Goal: Task Accomplishment & Management: Complete application form

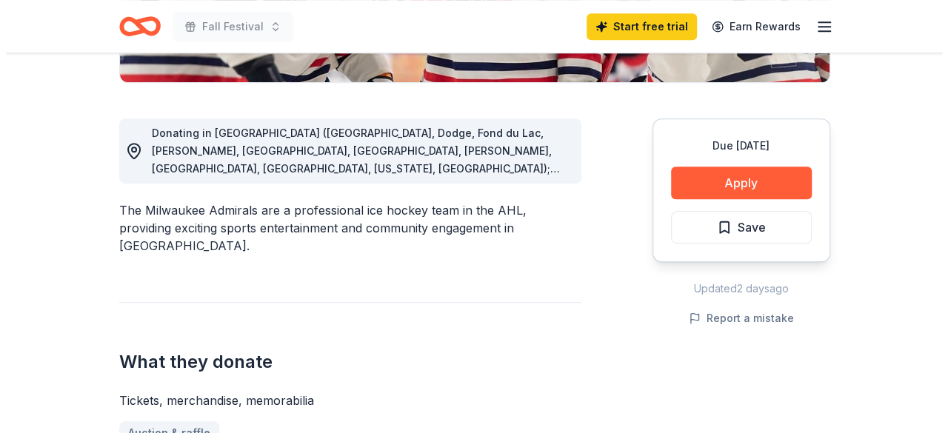
scroll to position [370, 0]
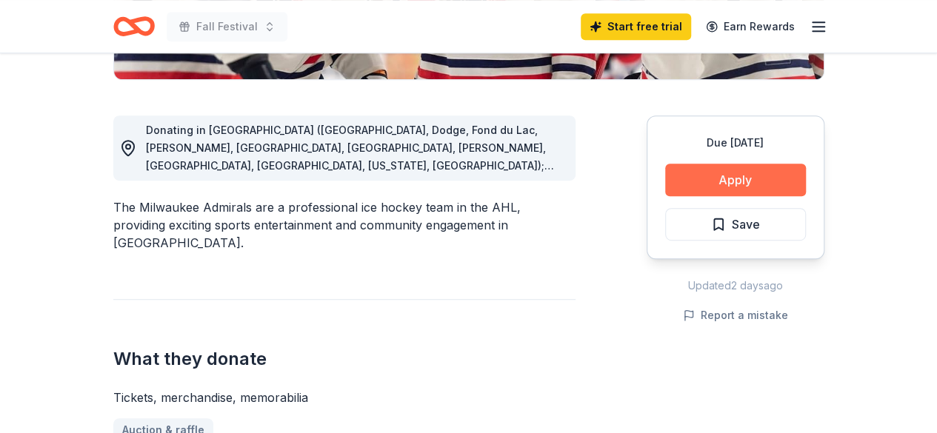
click at [707, 170] on button "Apply" at bounding box center [735, 180] width 141 height 33
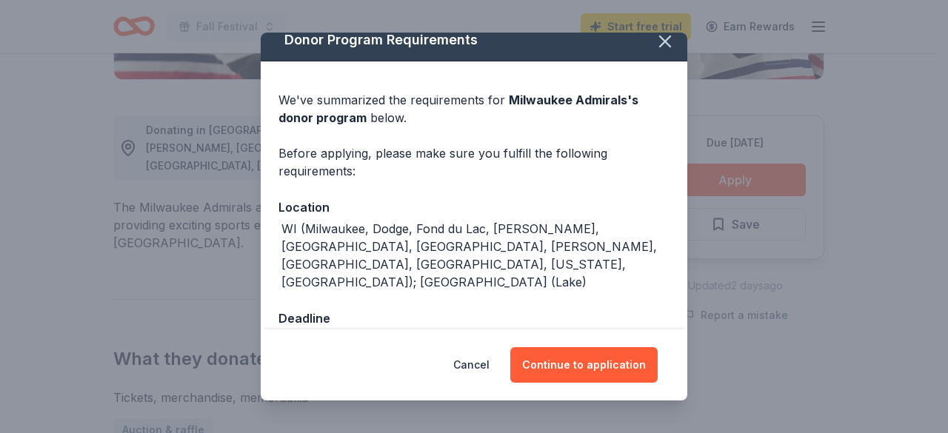
scroll to position [17, 0]
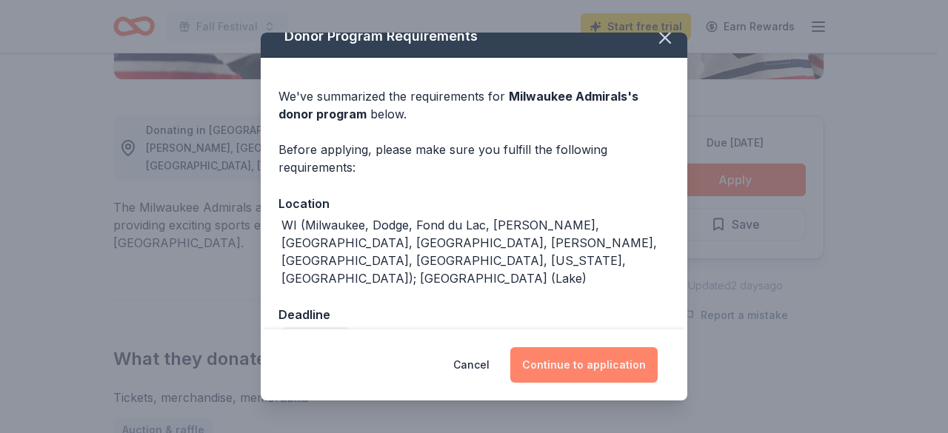
click at [580, 355] on button "Continue to application" at bounding box center [584, 366] width 147 height 36
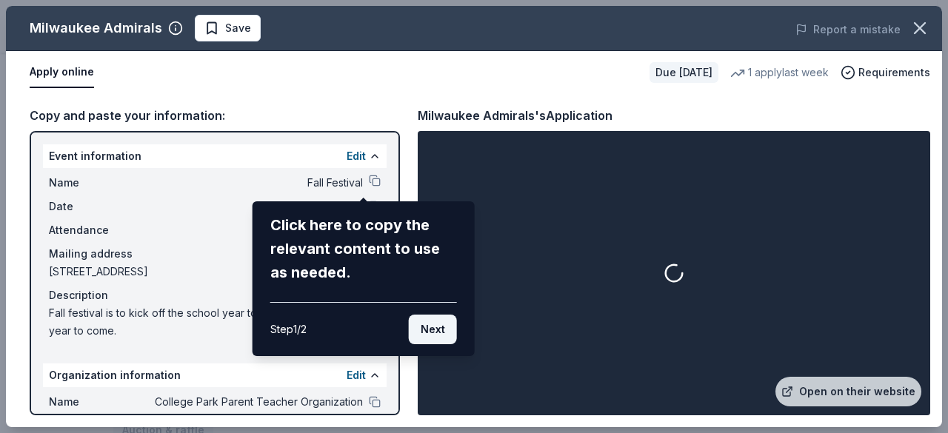
click at [440, 325] on button "Next" at bounding box center [433, 330] width 48 height 30
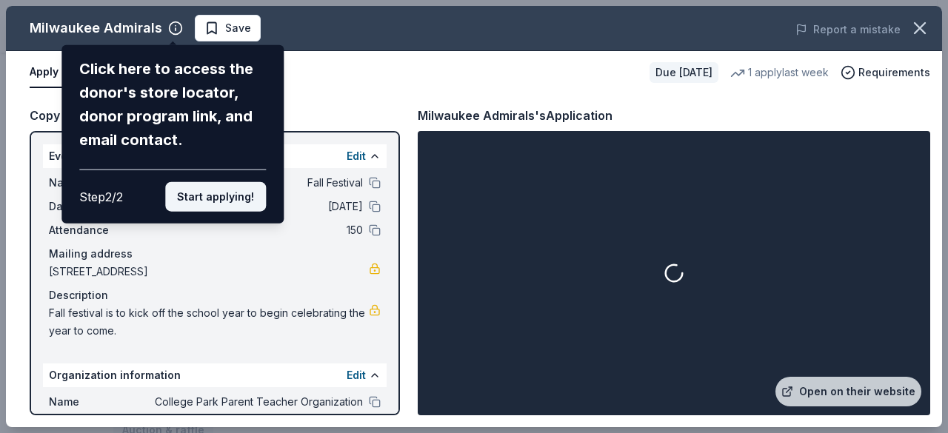
click at [217, 193] on button "Start applying!" at bounding box center [215, 197] width 101 height 30
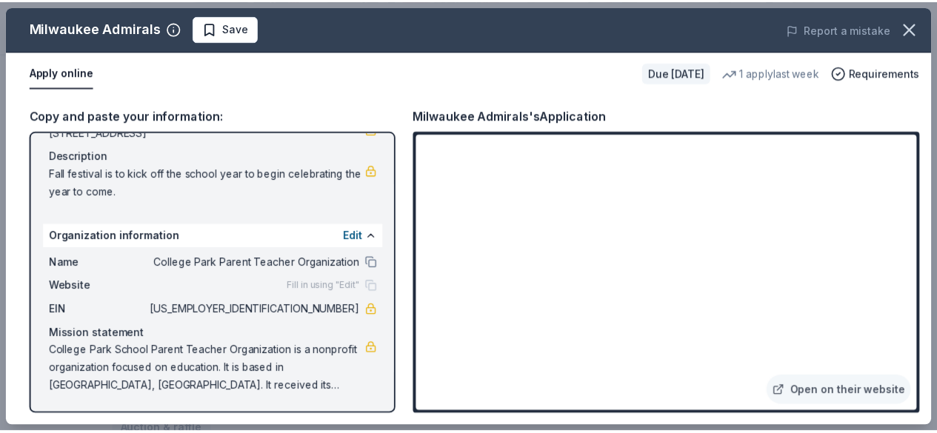
scroll to position [0, 0]
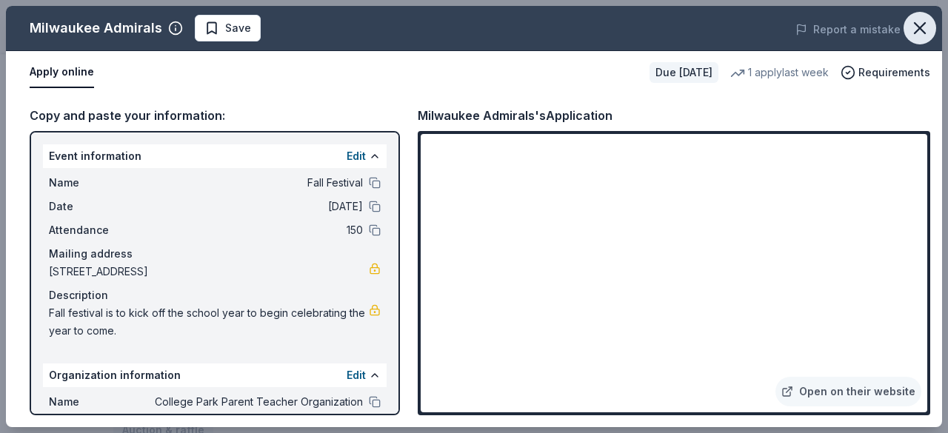
click at [913, 22] on icon "button" at bounding box center [920, 28] width 21 height 21
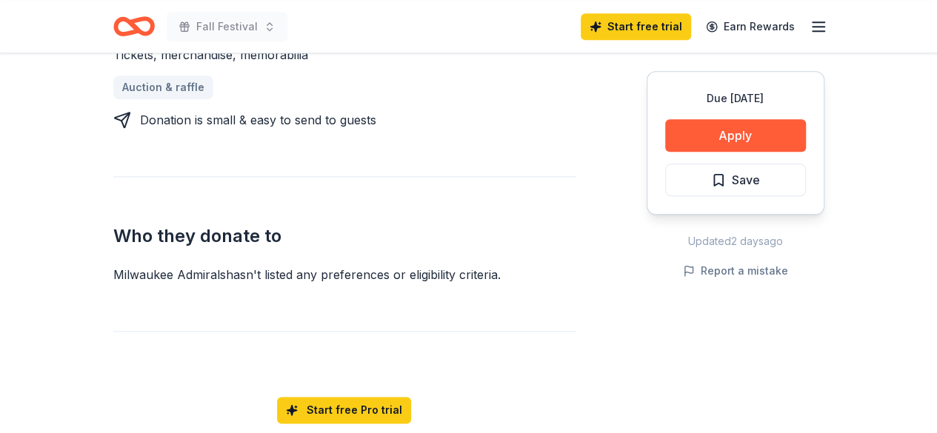
scroll to position [889, 0]
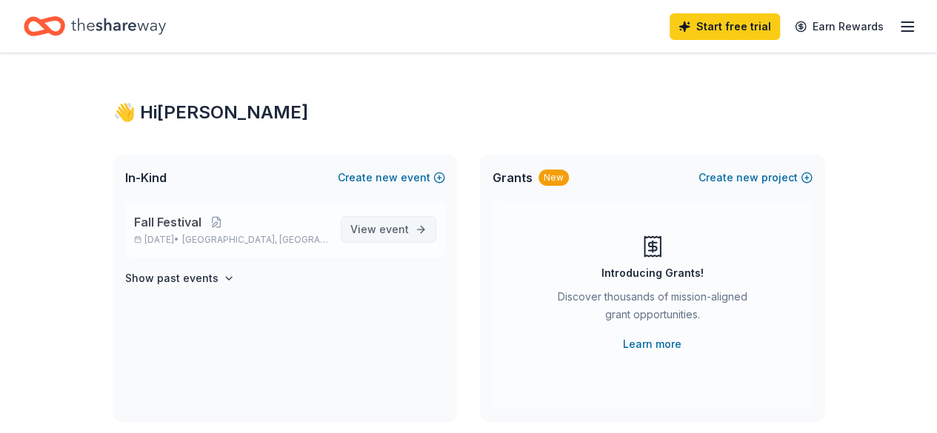
click at [390, 229] on span "event" at bounding box center [394, 229] width 30 height 13
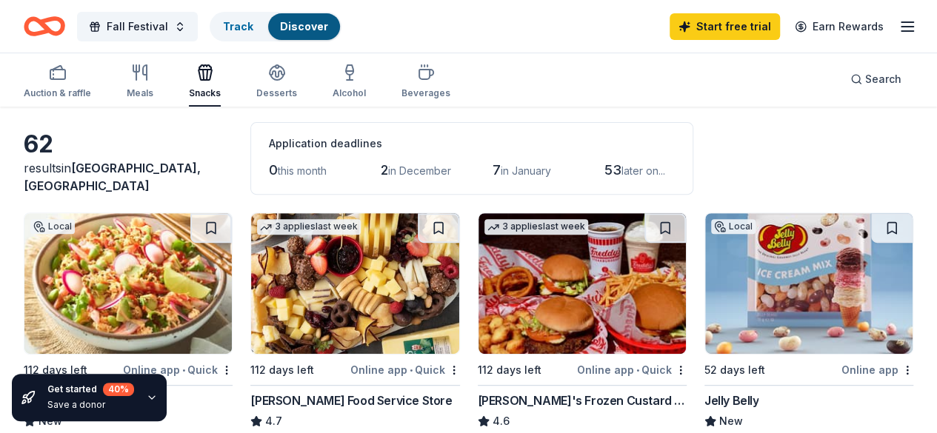
scroll to position [148, 0]
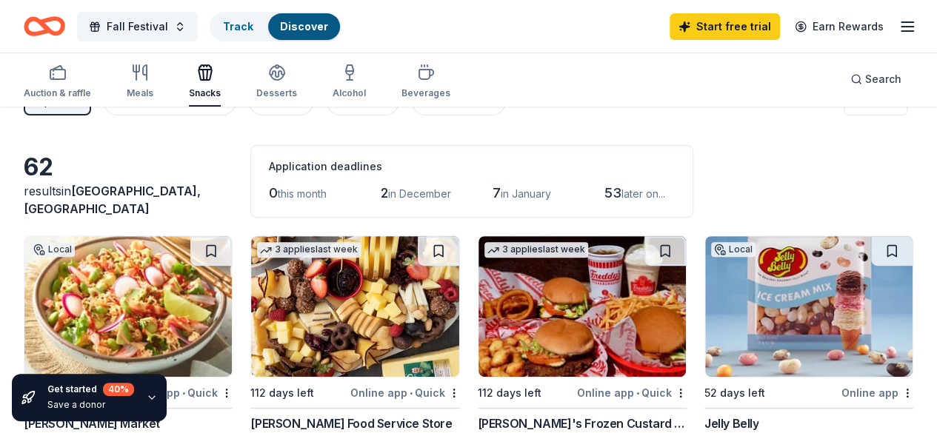
click at [705, 415] on div "Jelly Belly" at bounding box center [732, 424] width 55 height 18
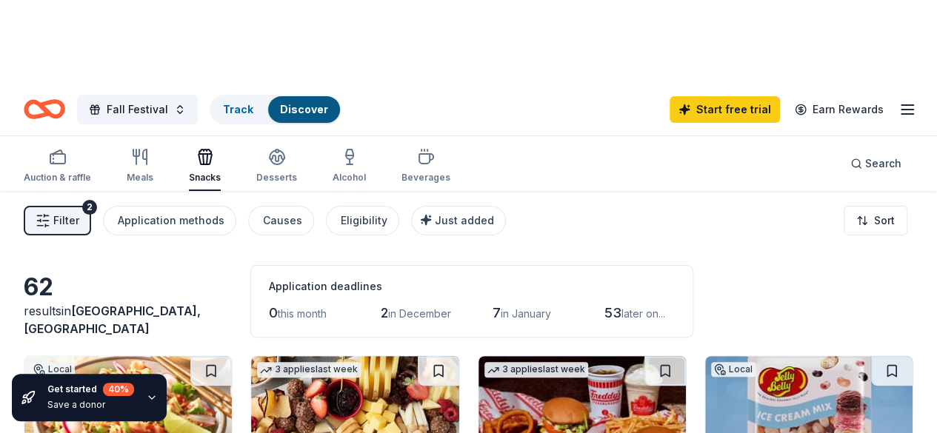
scroll to position [0, 0]
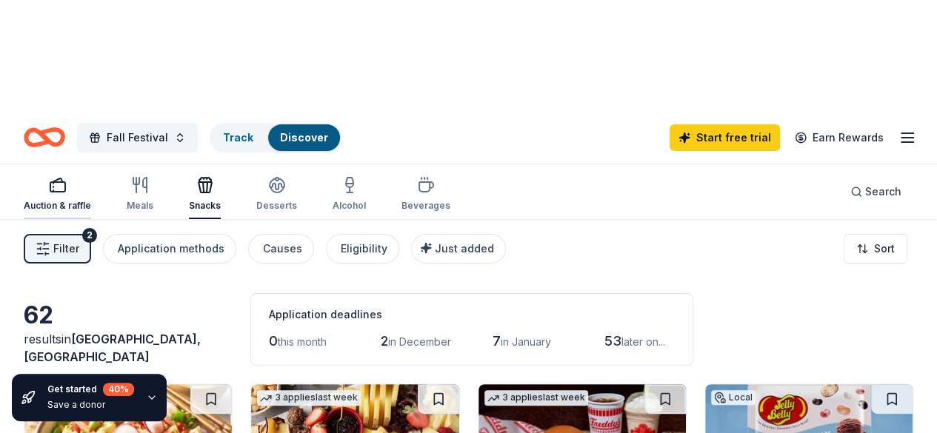
click at [63, 176] on div "Auction & raffle" at bounding box center [57, 194] width 67 height 36
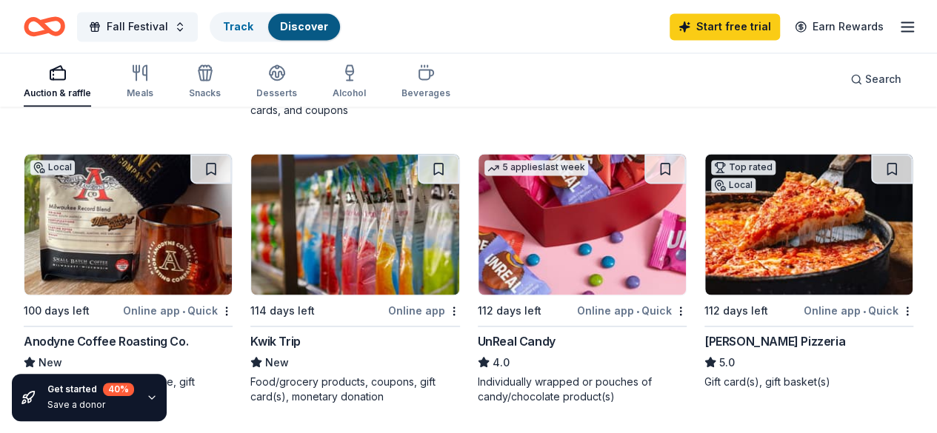
scroll to position [1037, 0]
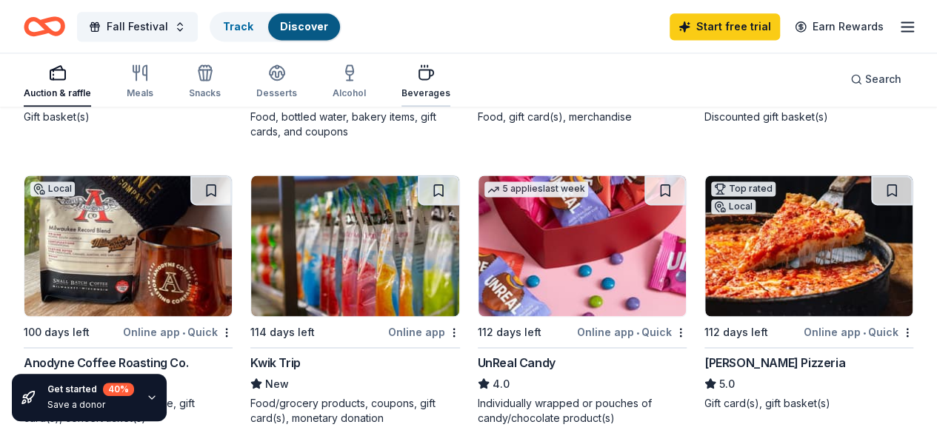
click at [431, 79] on icon "button" at bounding box center [426, 75] width 14 height 10
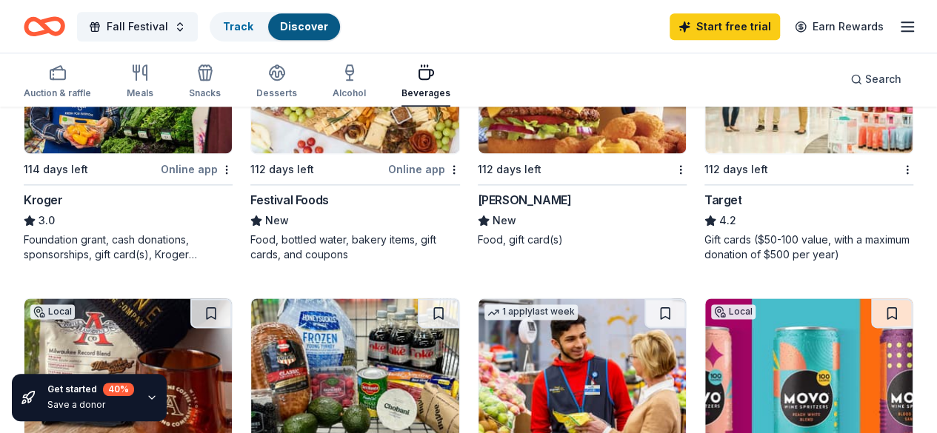
scroll to position [741, 0]
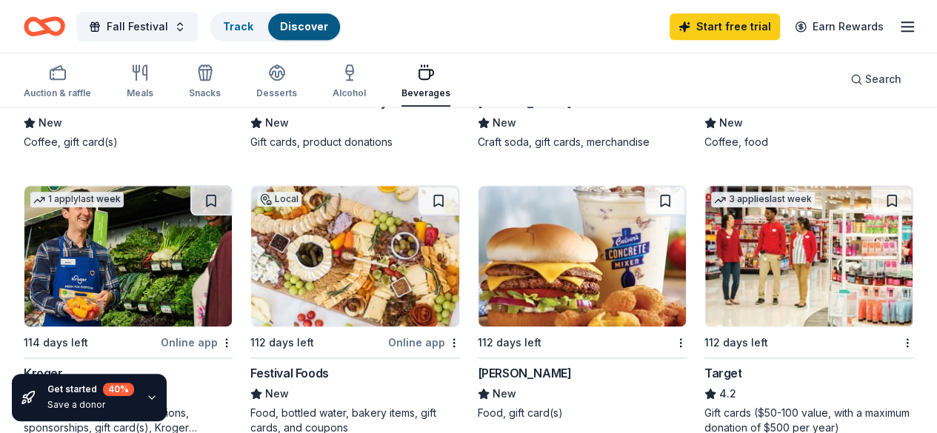
click at [478, 365] on div "[PERSON_NAME]" at bounding box center [525, 374] width 94 height 18
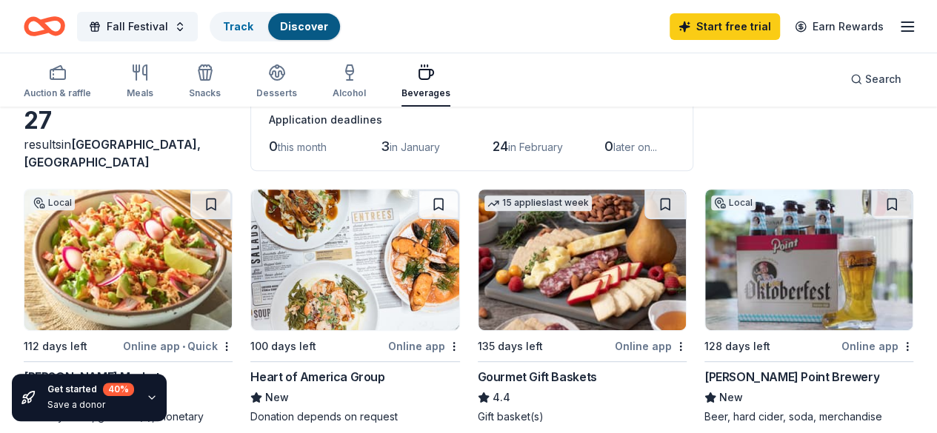
scroll to position [148, 0]
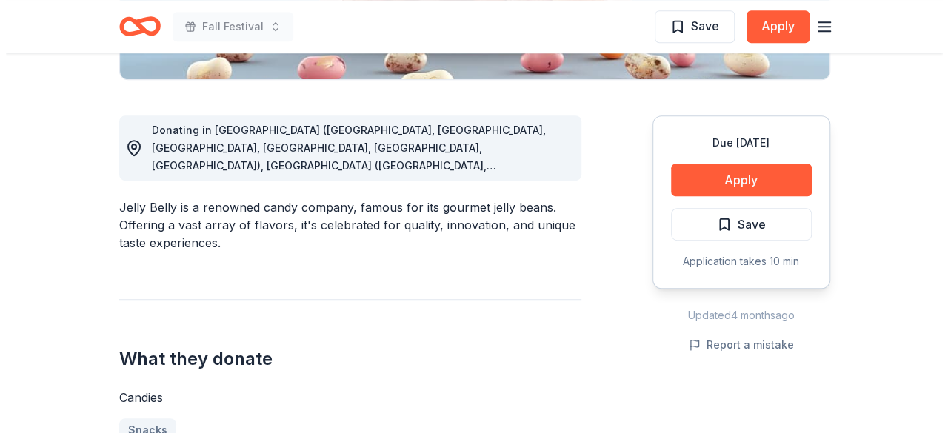
scroll to position [370, 0]
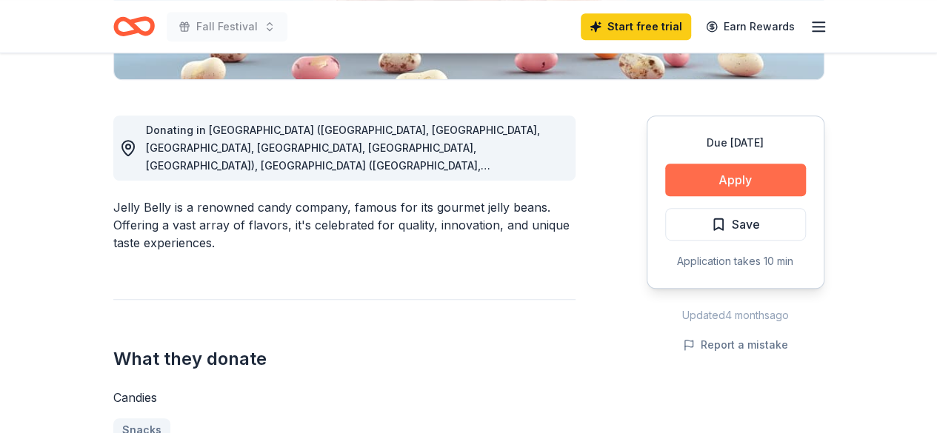
click at [719, 174] on button "Apply" at bounding box center [735, 180] width 141 height 33
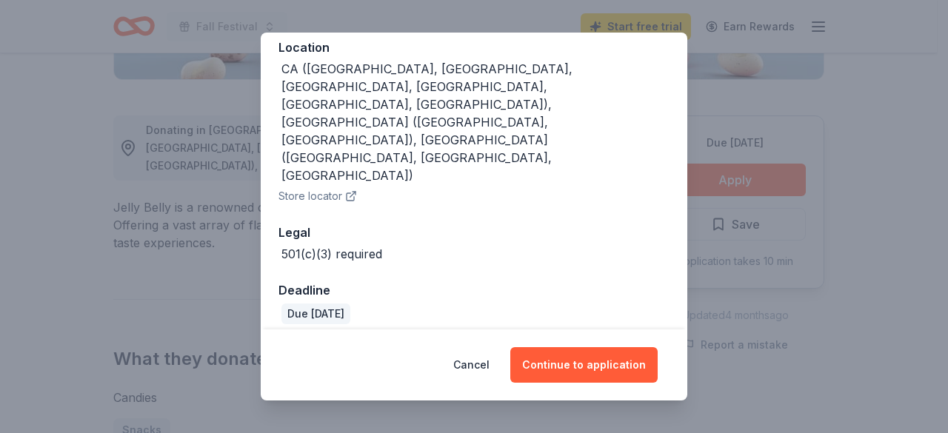
scroll to position [190, 0]
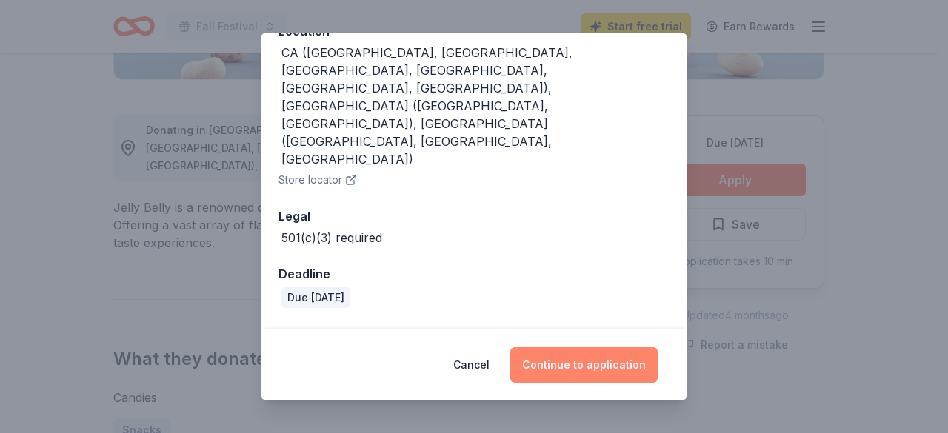
click at [585, 365] on button "Continue to application" at bounding box center [584, 366] width 147 height 36
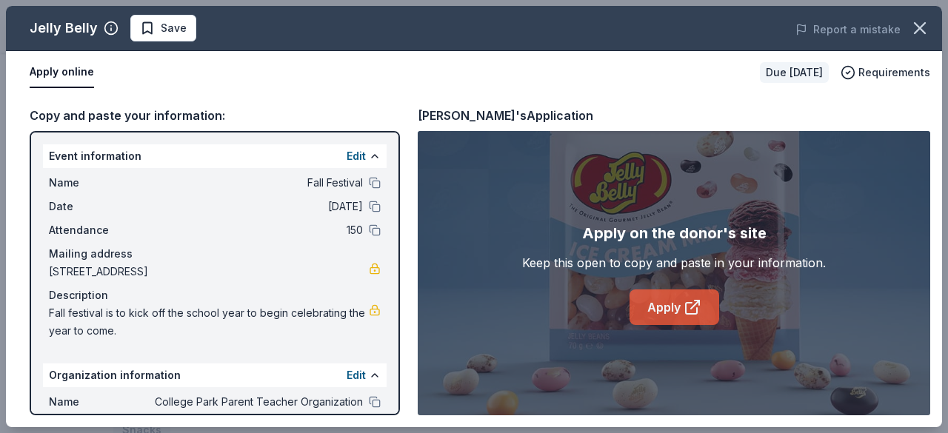
click at [668, 302] on link "Apply" at bounding box center [675, 308] width 90 height 36
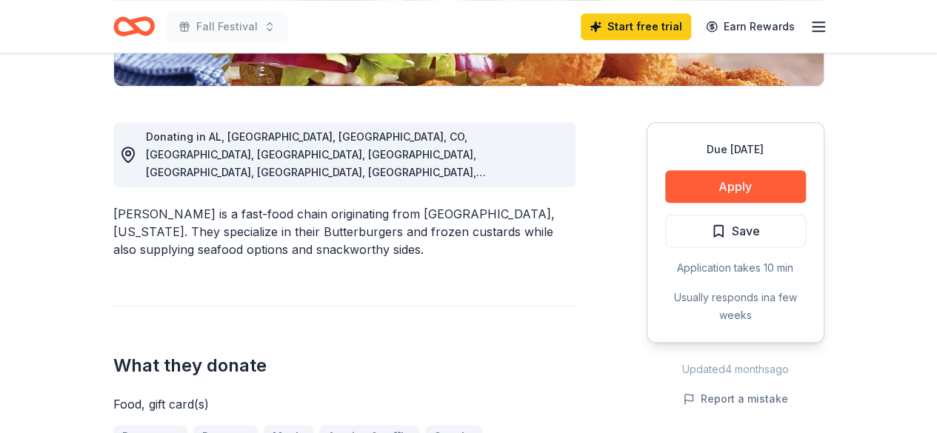
scroll to position [370, 0]
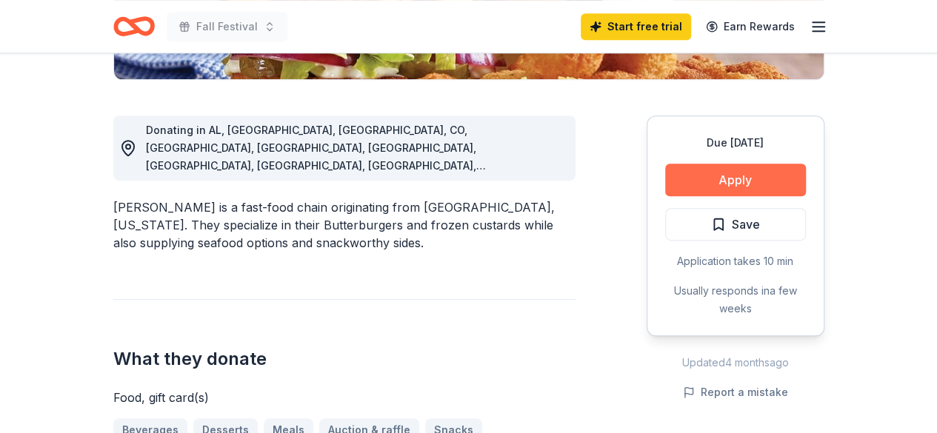
click at [717, 184] on button "Apply" at bounding box center [735, 180] width 141 height 33
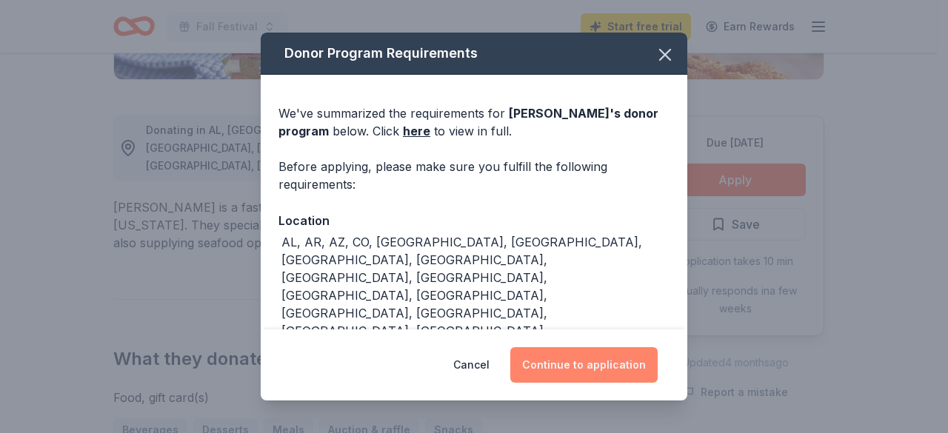
click at [558, 356] on button "Continue to application" at bounding box center [584, 366] width 147 height 36
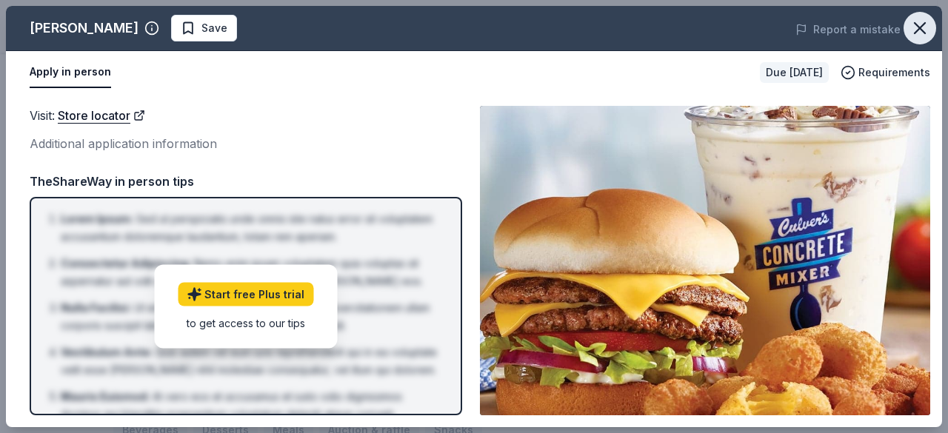
click at [927, 17] on button "button" at bounding box center [920, 28] width 33 height 33
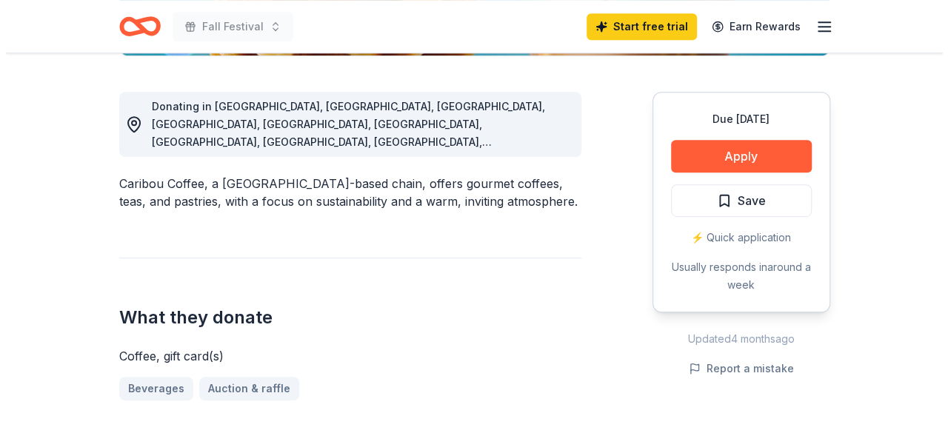
scroll to position [445, 0]
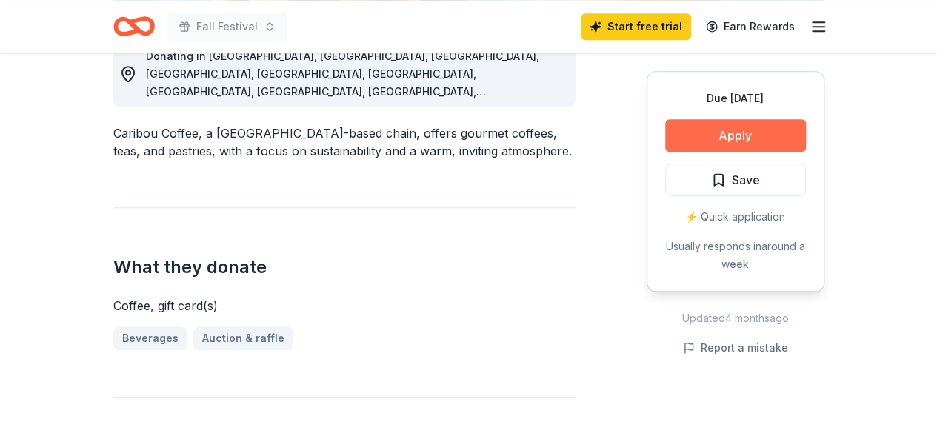
click at [725, 132] on button "Apply" at bounding box center [735, 135] width 141 height 33
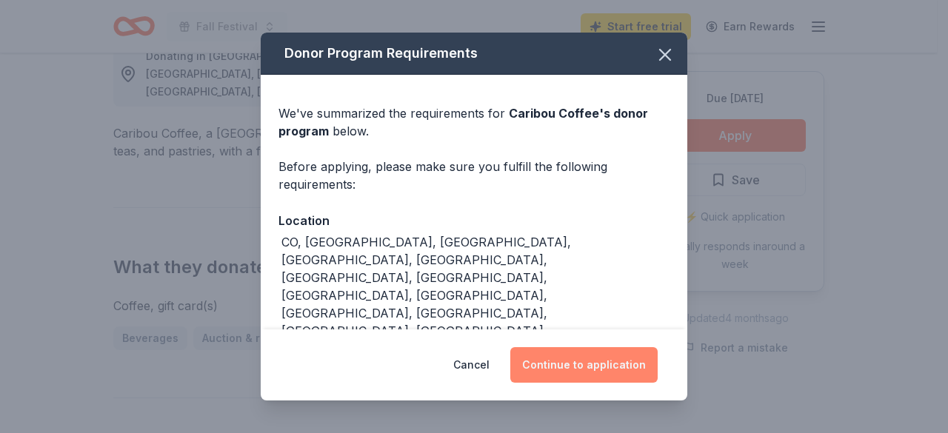
click at [584, 361] on button "Continue to application" at bounding box center [584, 366] width 147 height 36
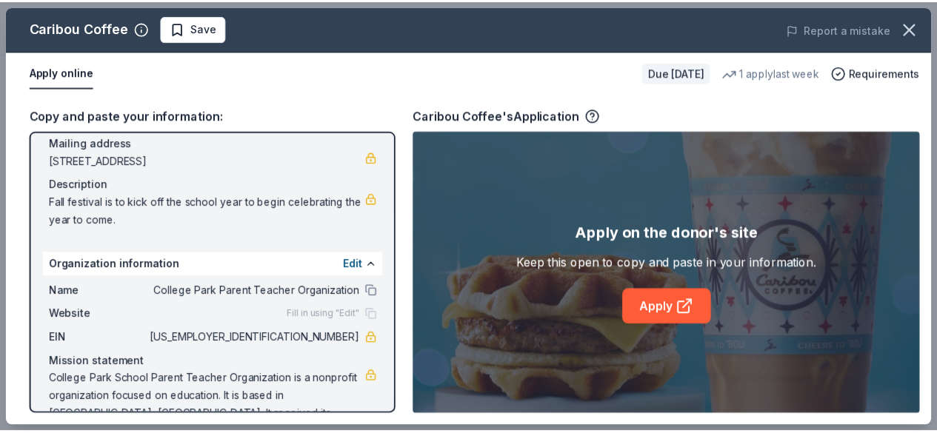
scroll to position [139, 0]
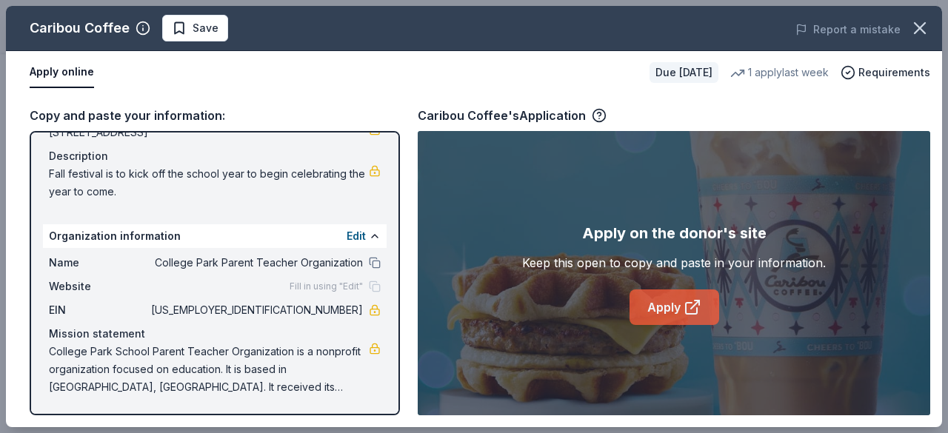
click at [684, 303] on icon at bounding box center [693, 308] width 18 height 18
click at [931, 31] on button "button" at bounding box center [920, 28] width 33 height 33
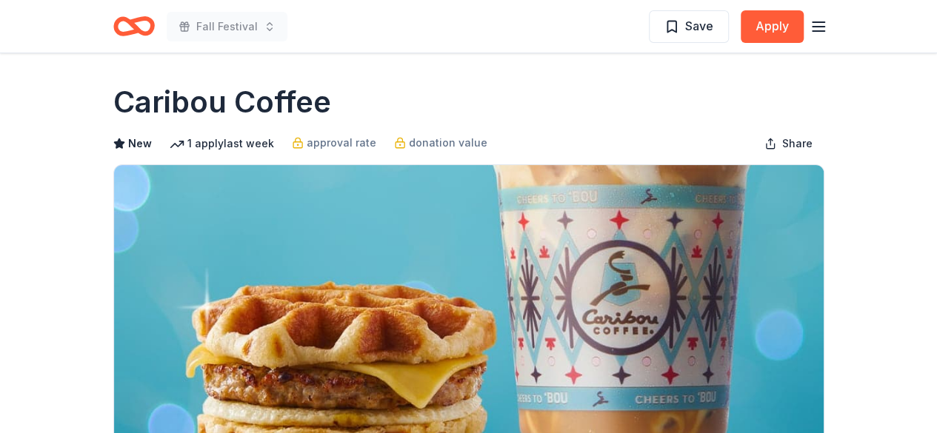
scroll to position [0, 0]
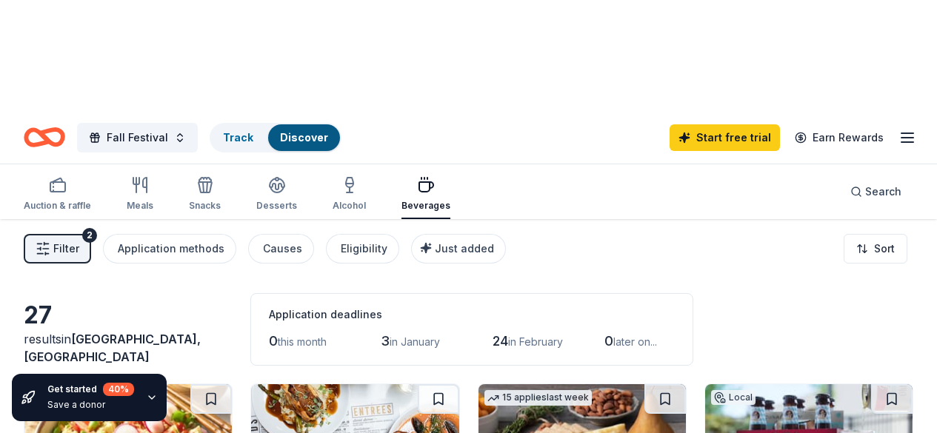
scroll to position [148, 0]
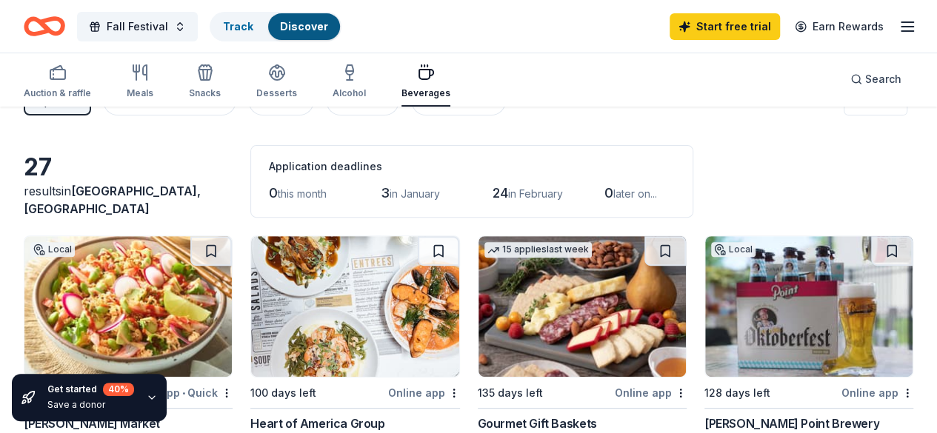
click at [479, 236] on img at bounding box center [582, 306] width 207 height 141
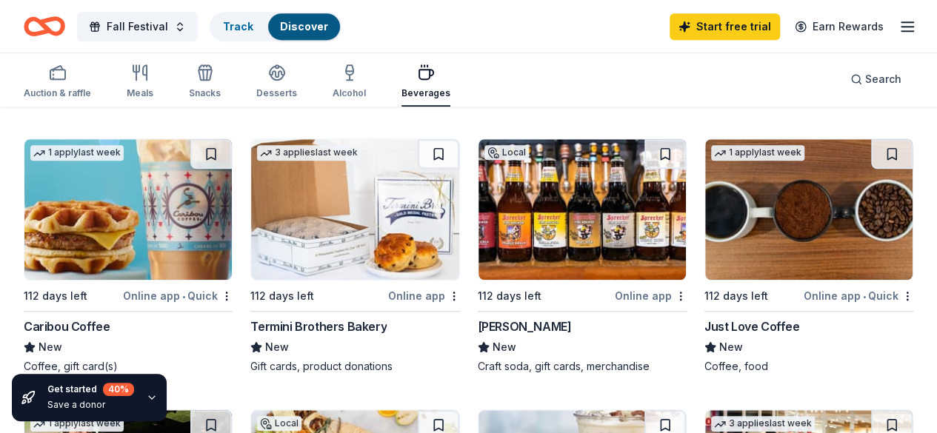
scroll to position [445, 0]
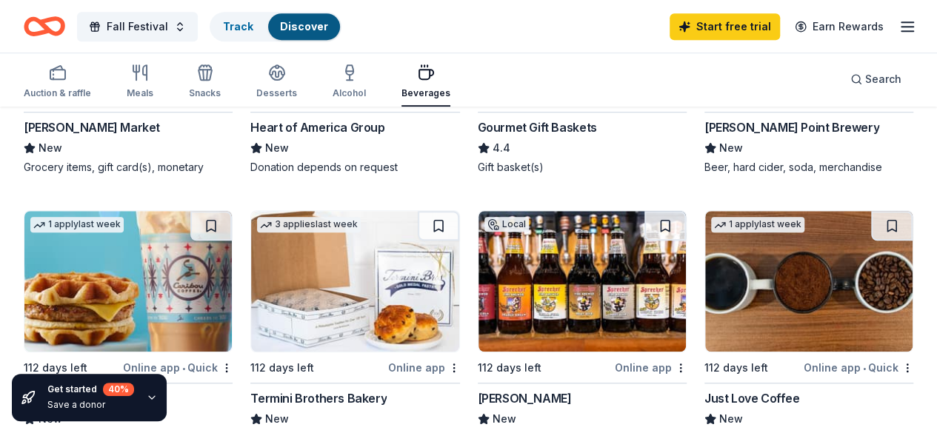
click at [478, 390] on div "Sprecher" at bounding box center [525, 399] width 94 height 18
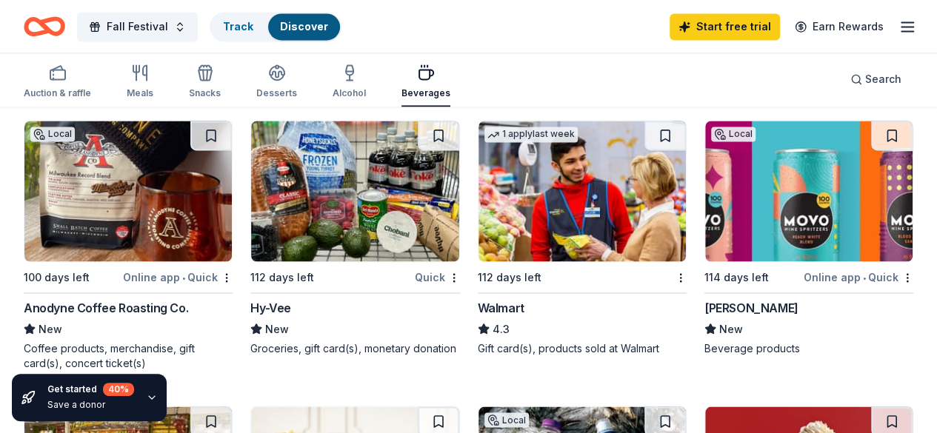
scroll to position [1037, 0]
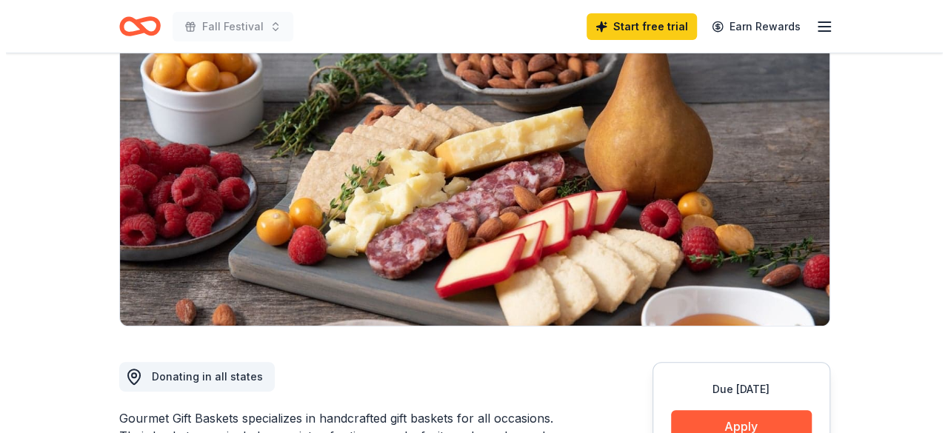
scroll to position [370, 0]
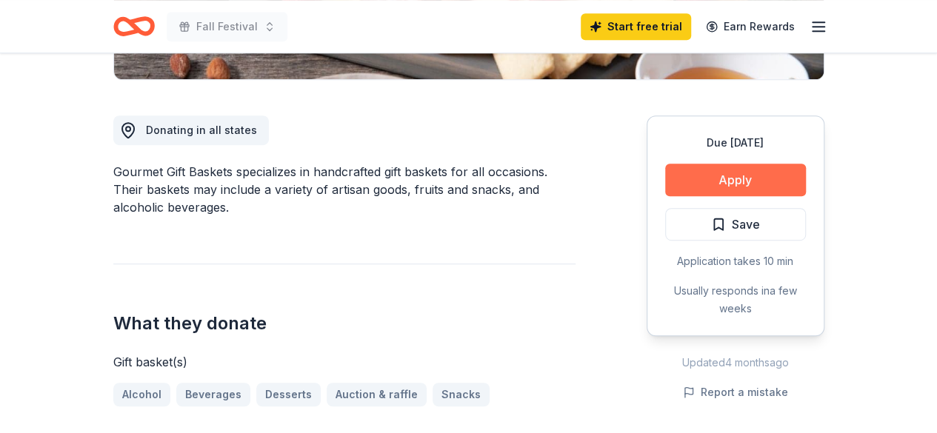
click at [739, 164] on button "Apply" at bounding box center [735, 180] width 141 height 33
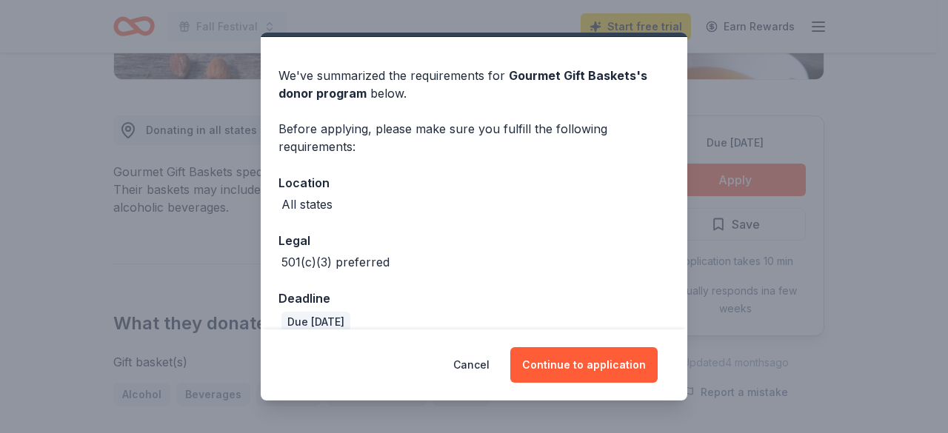
scroll to position [57, 0]
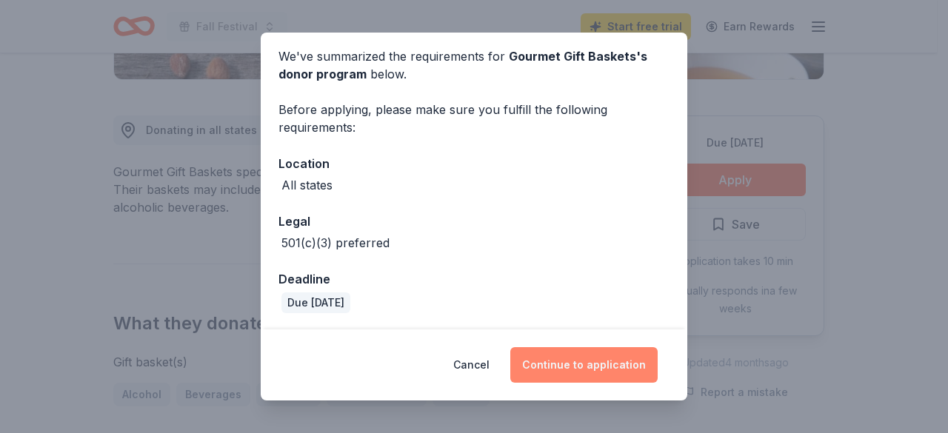
click at [585, 368] on button "Continue to application" at bounding box center [584, 366] width 147 height 36
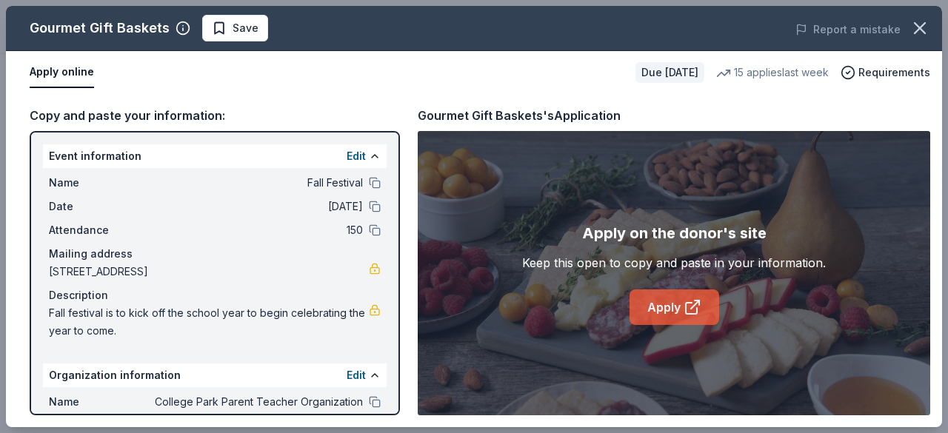
click at [673, 306] on link "Apply" at bounding box center [675, 308] width 90 height 36
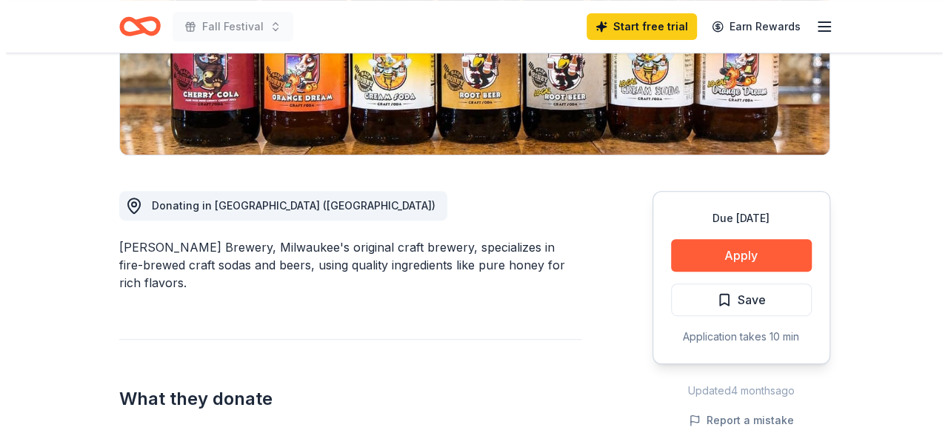
scroll to position [296, 0]
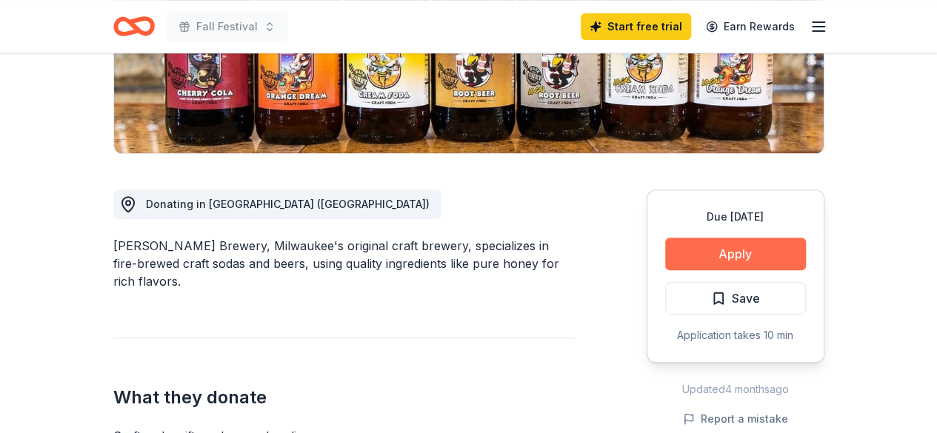
click at [728, 253] on button "Apply" at bounding box center [735, 254] width 141 height 33
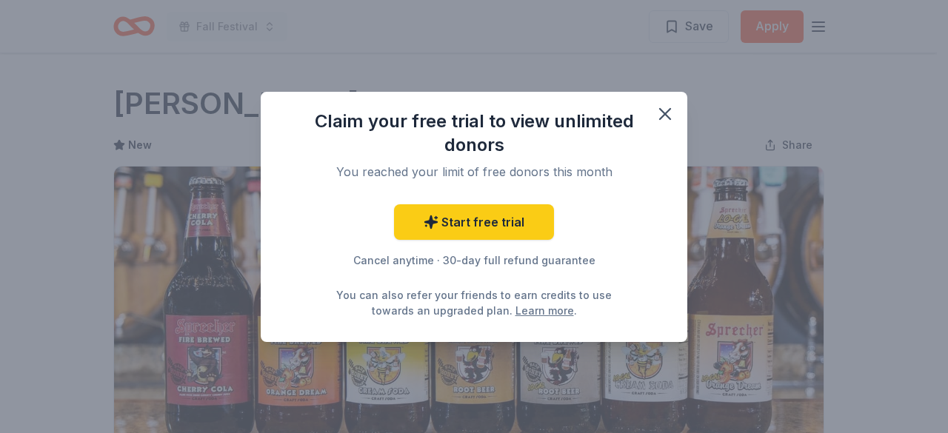
scroll to position [0, 0]
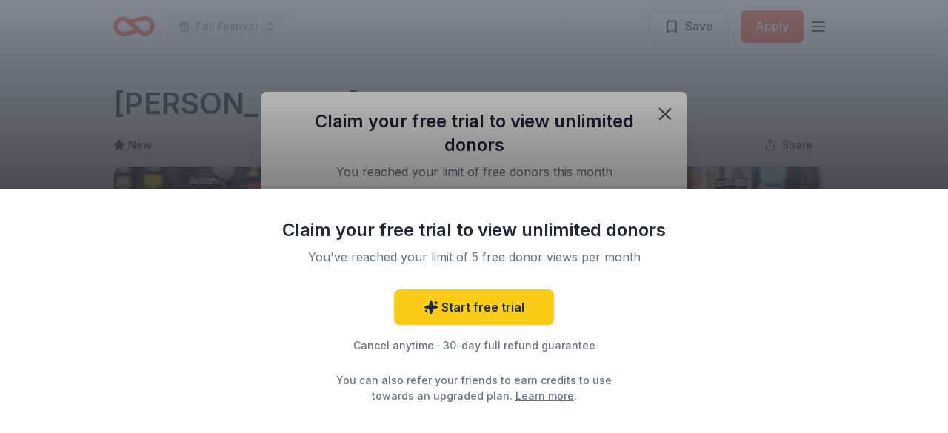
click at [664, 110] on div "Claim your free trial to view unlimited donors You've reached your limit of 5 f…" at bounding box center [474, 216] width 948 height 433
click at [768, 144] on div "Claim your free trial to view unlimited donors You've reached your limit of 5 f…" at bounding box center [474, 216] width 948 height 433
